Goal: Find specific page/section: Find specific page/section

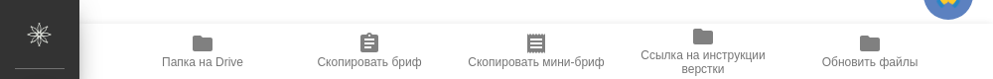
type textarea "x"
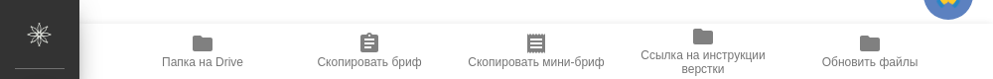
type textarea "x"
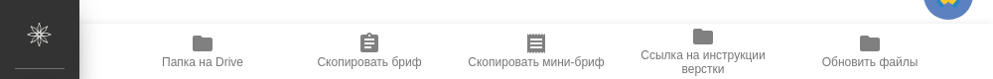
type textarea "x"
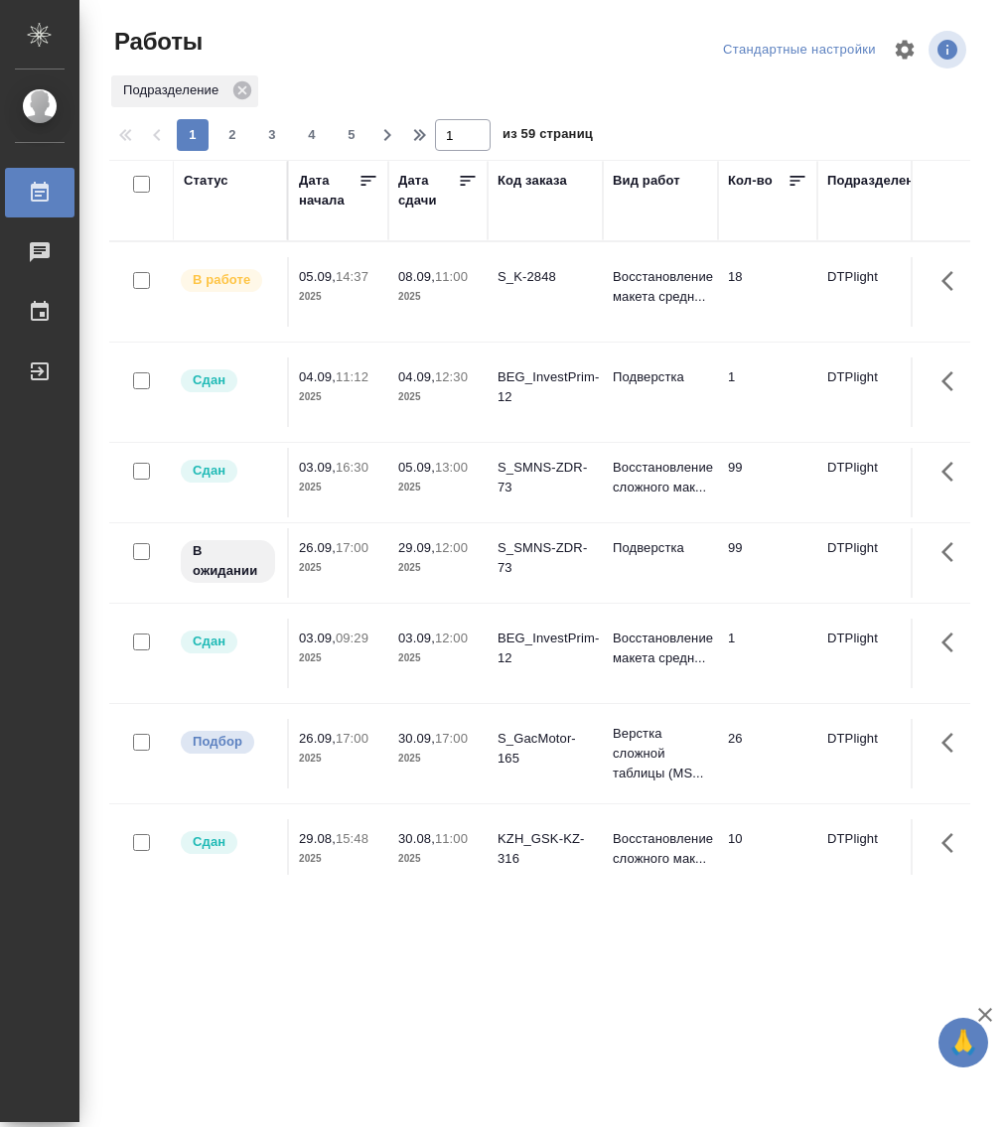
click at [418, 269] on p "08.09," at bounding box center [416, 276] width 37 height 15
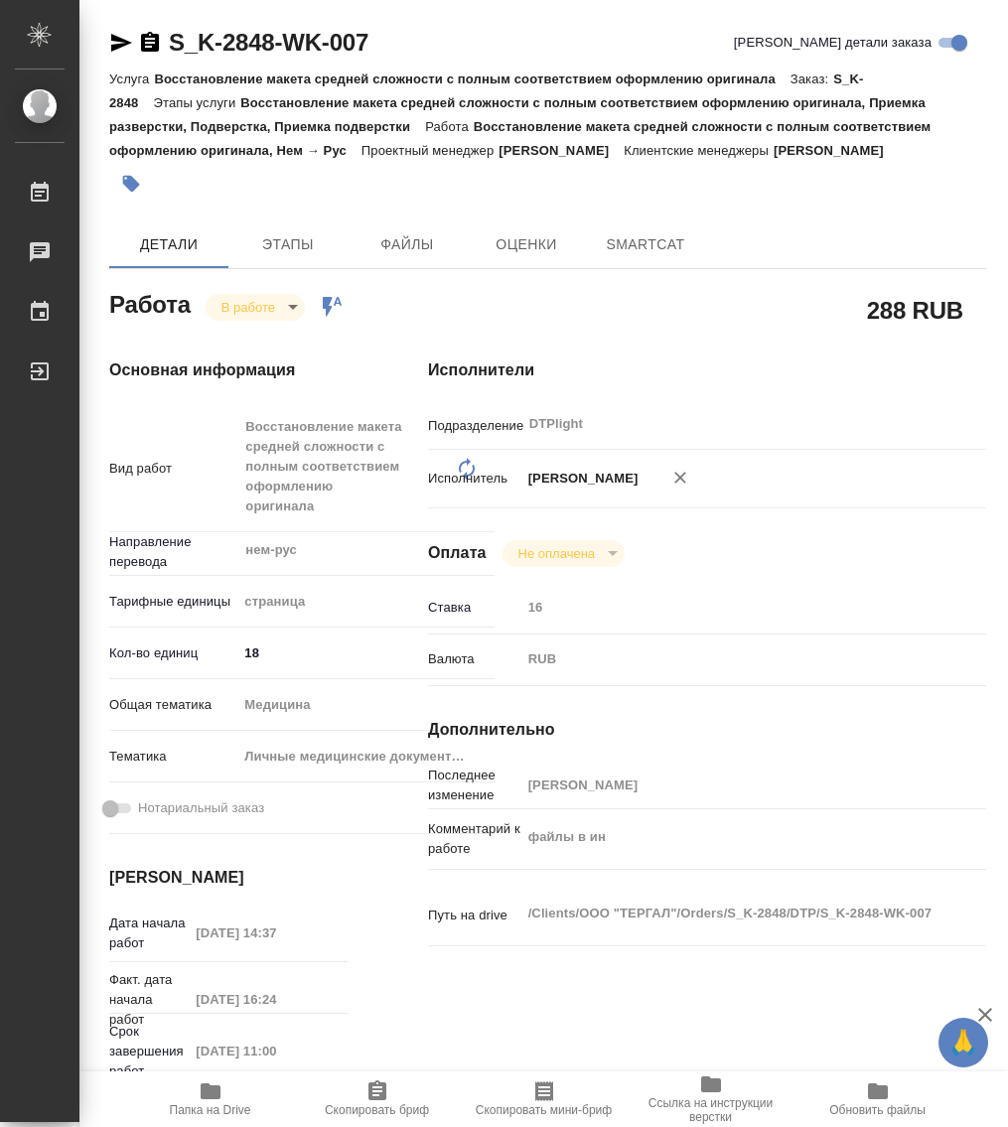
type textarea "x"
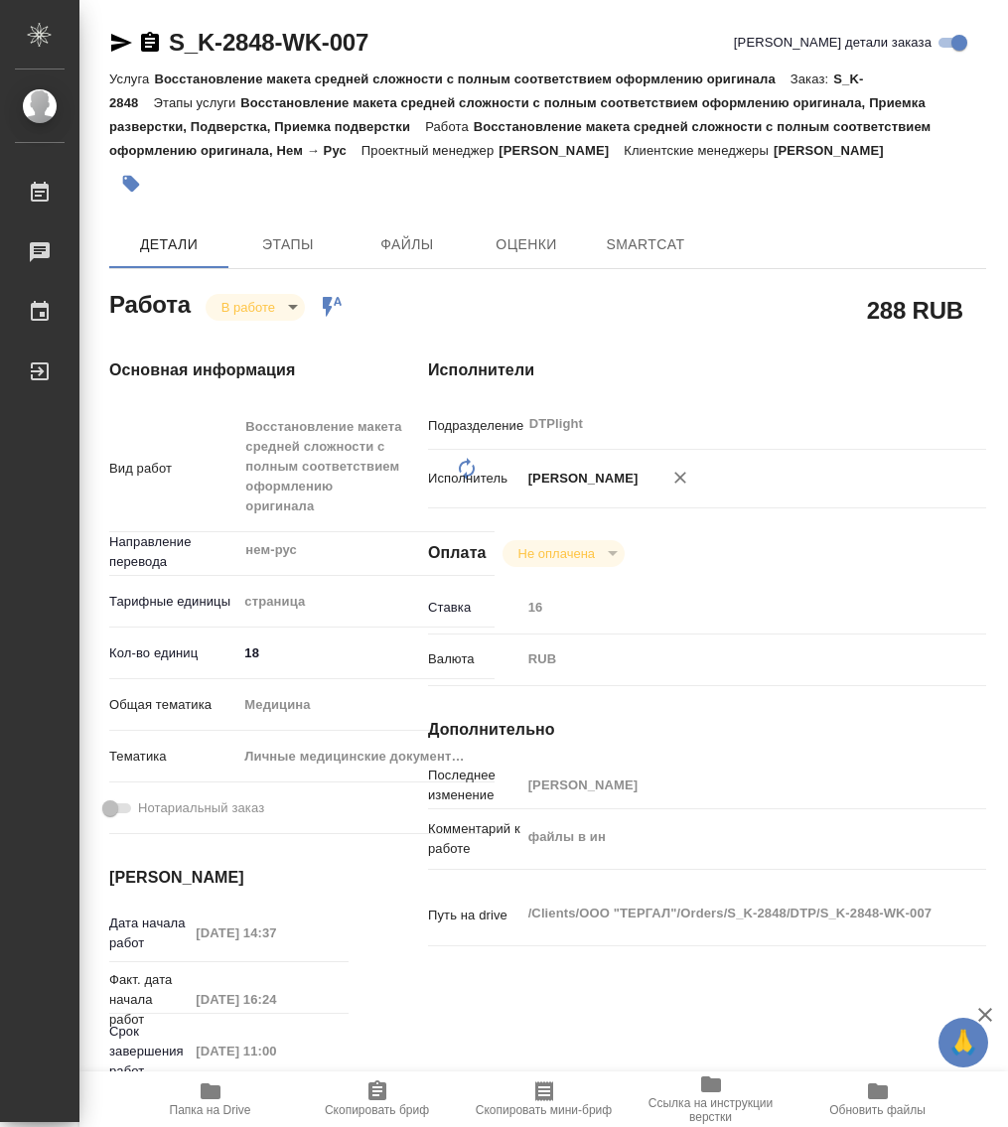
type textarea "x"
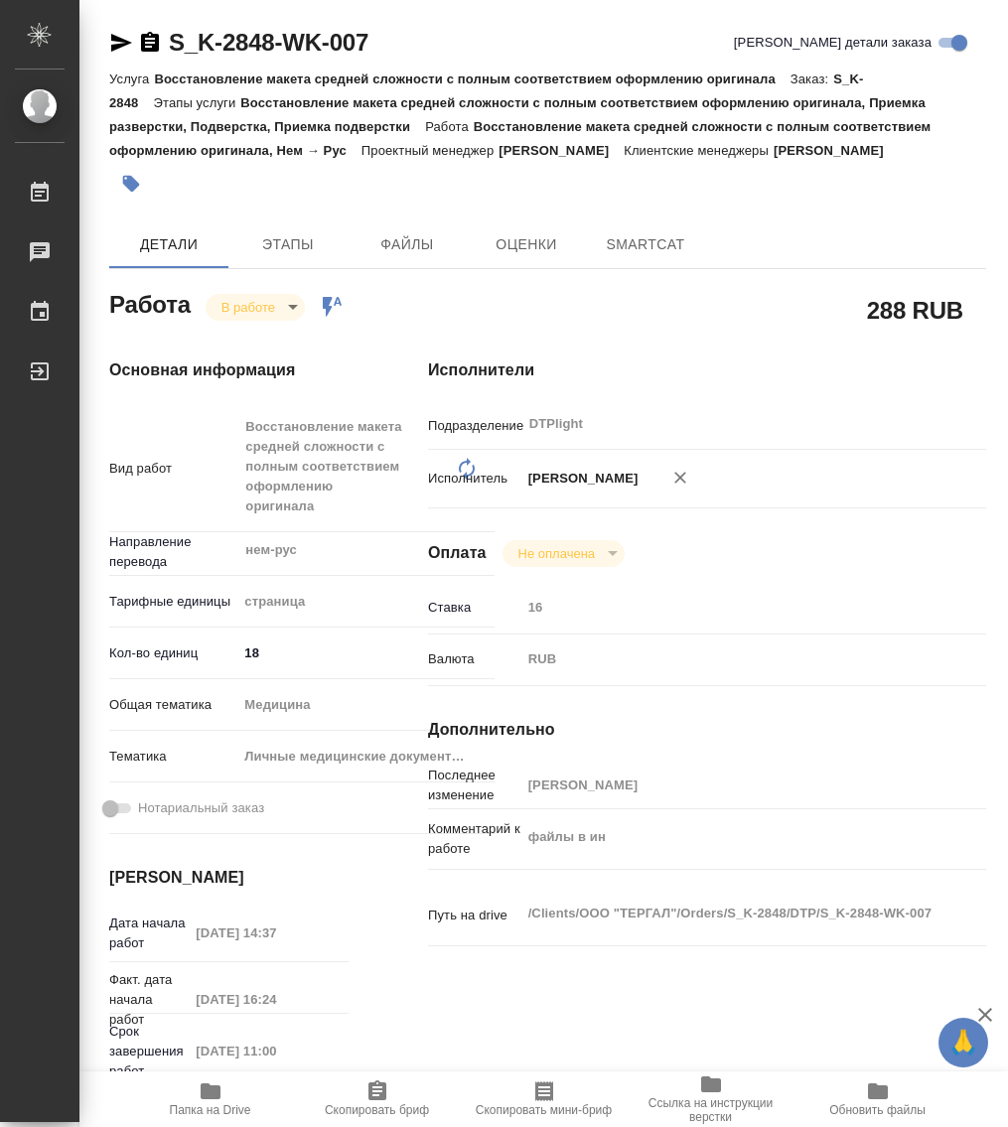
type textarea "x"
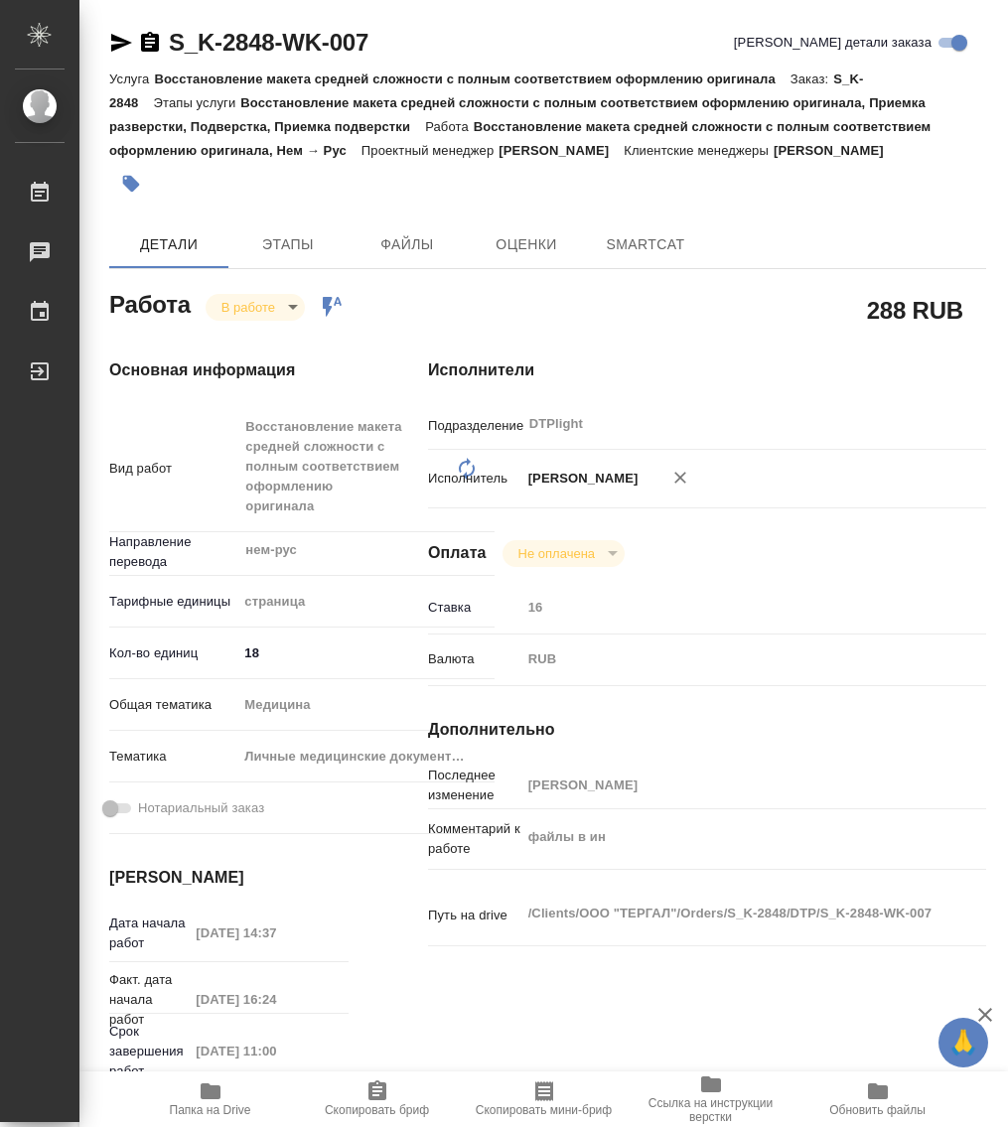
type textarea "x"
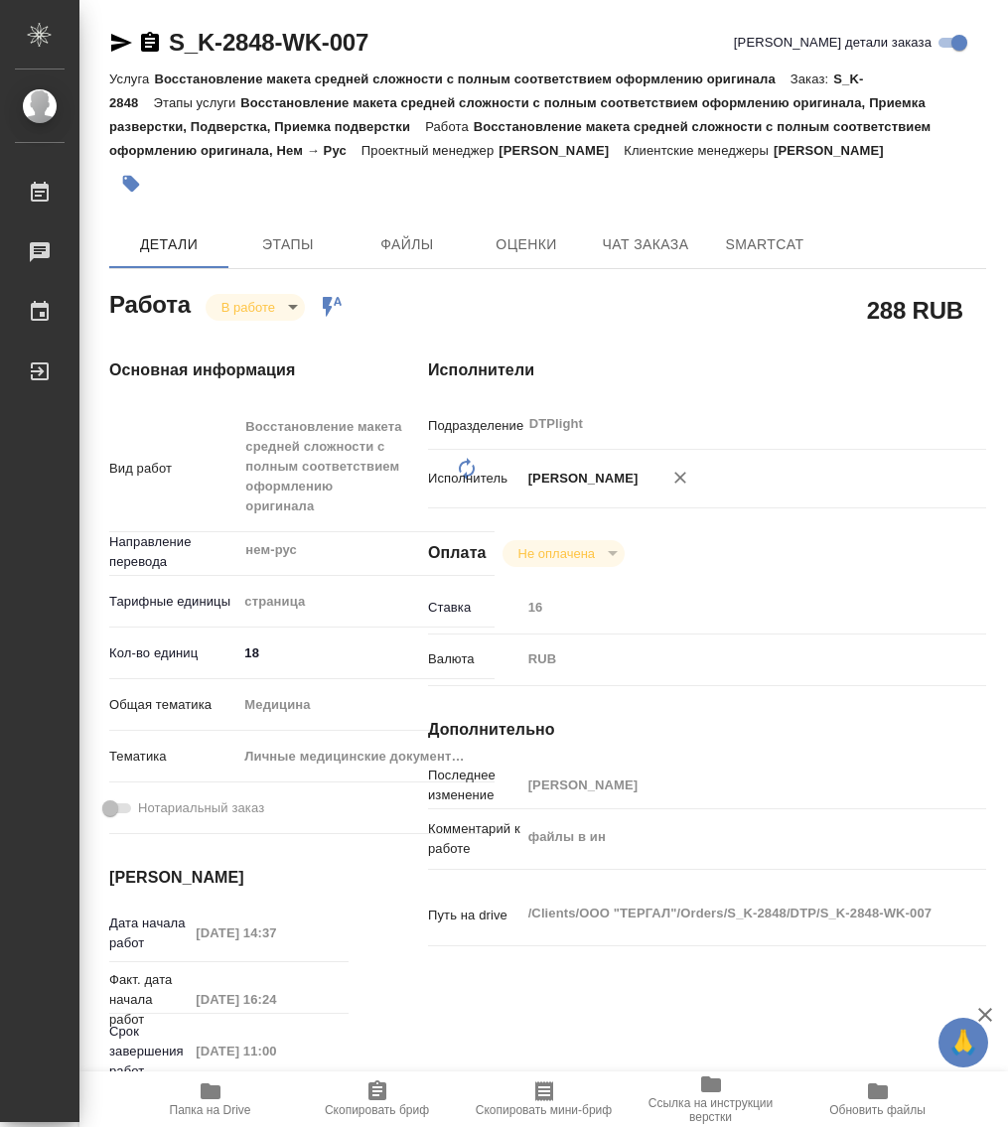
type textarea "x"
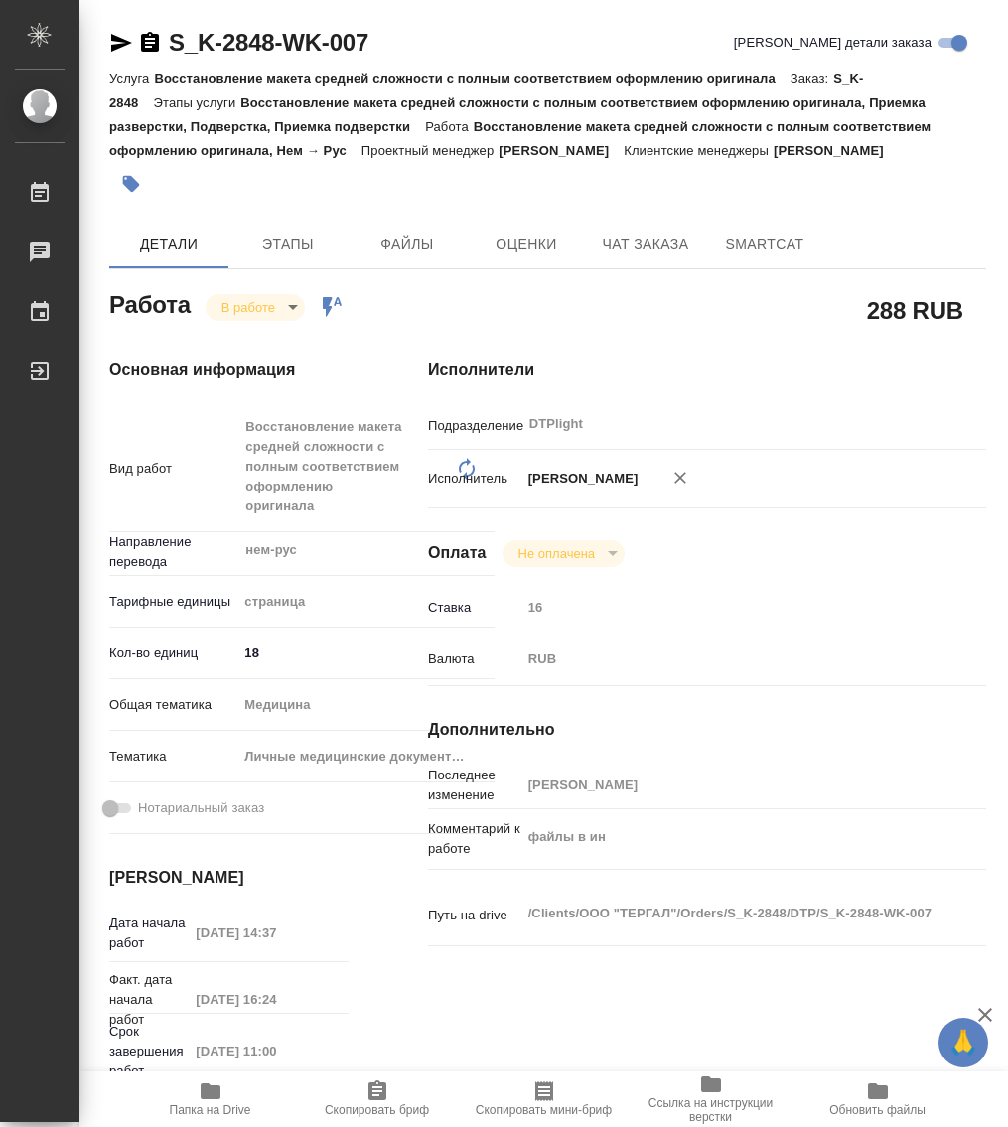
type textarea "x"
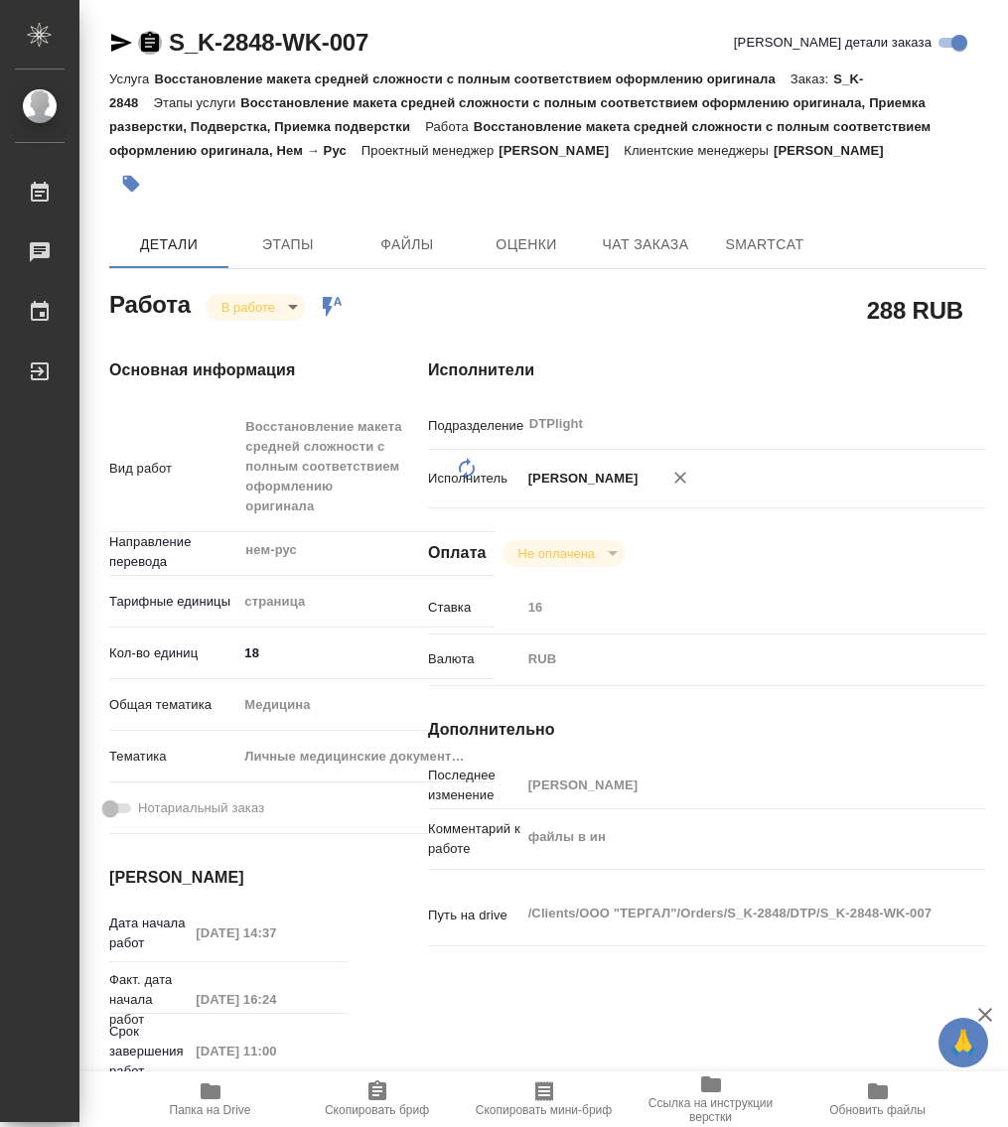
click at [146, 35] on icon "button" at bounding box center [150, 42] width 18 height 20
